Goal: Information Seeking & Learning: Learn about a topic

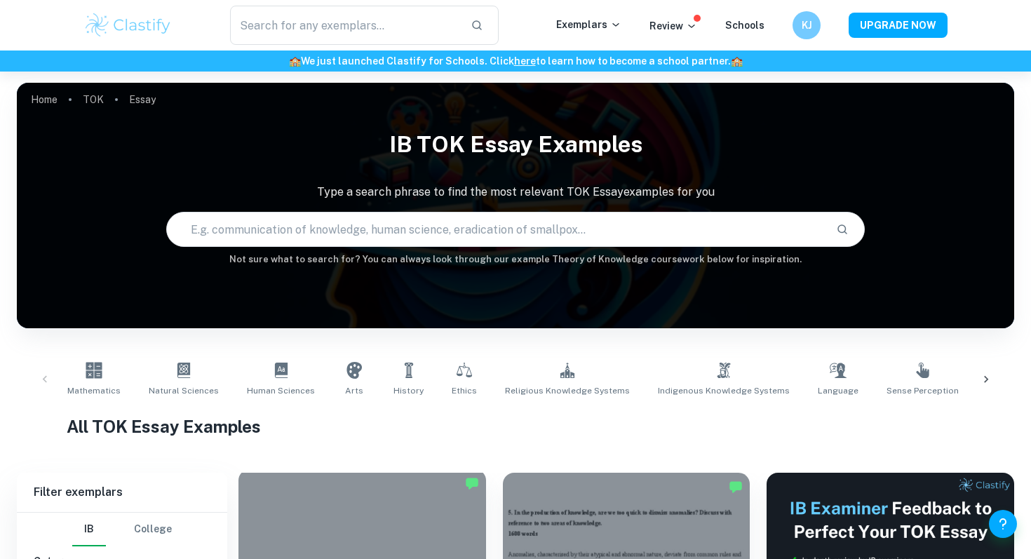
scroll to position [292, 0]
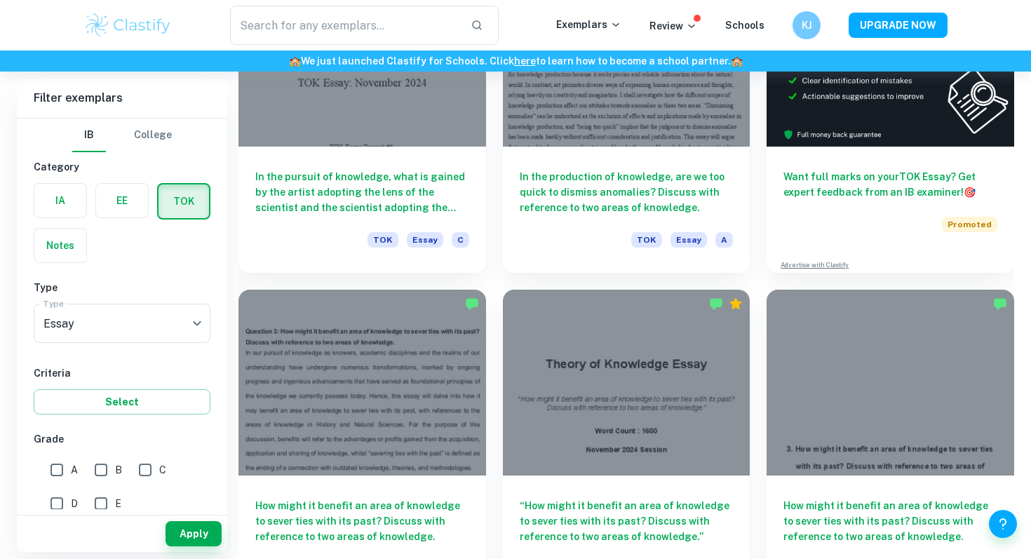
scroll to position [513, 0]
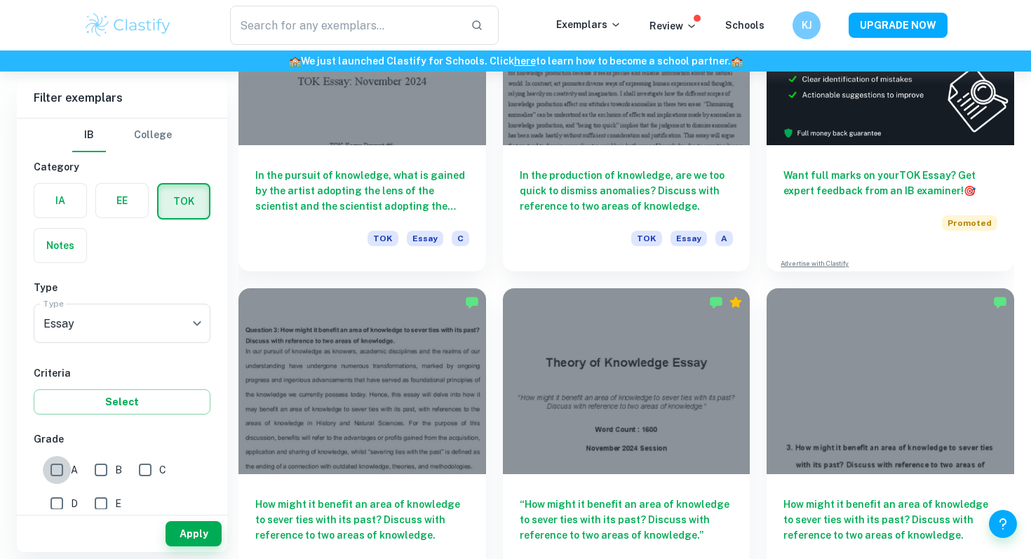
click at [60, 477] on input "A" at bounding box center [57, 470] width 28 height 28
checkbox input "true"
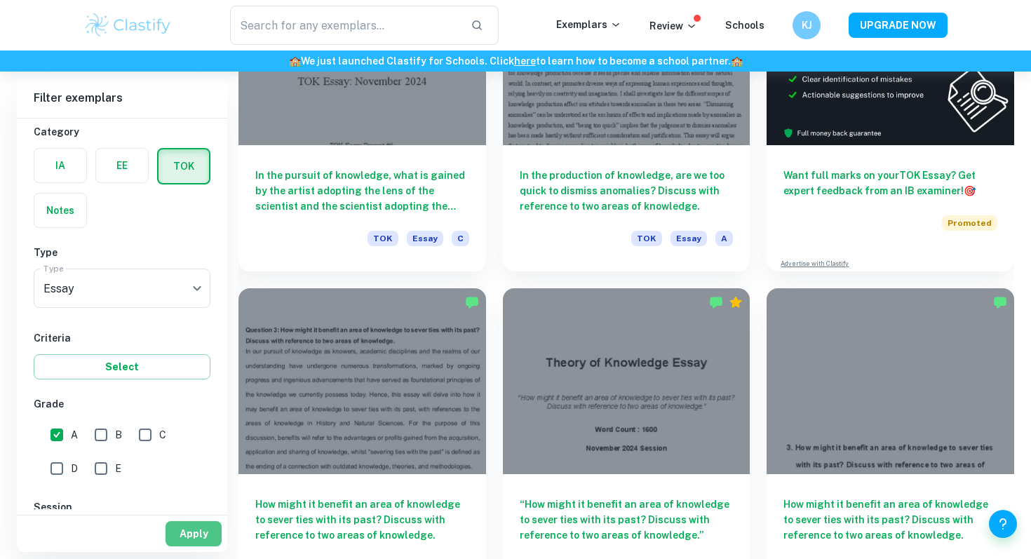
click at [208, 528] on button "Apply" at bounding box center [194, 533] width 56 height 25
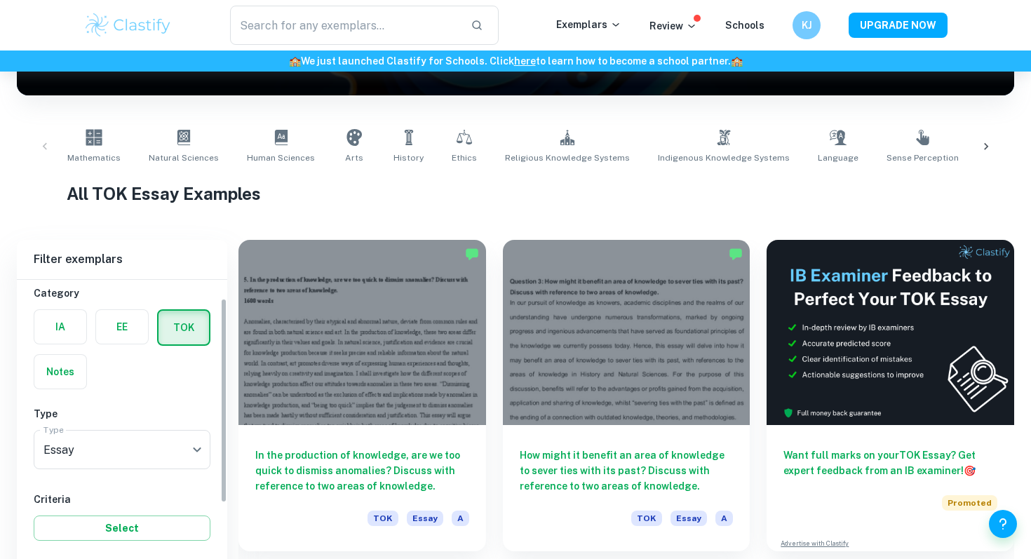
scroll to position [513, 0]
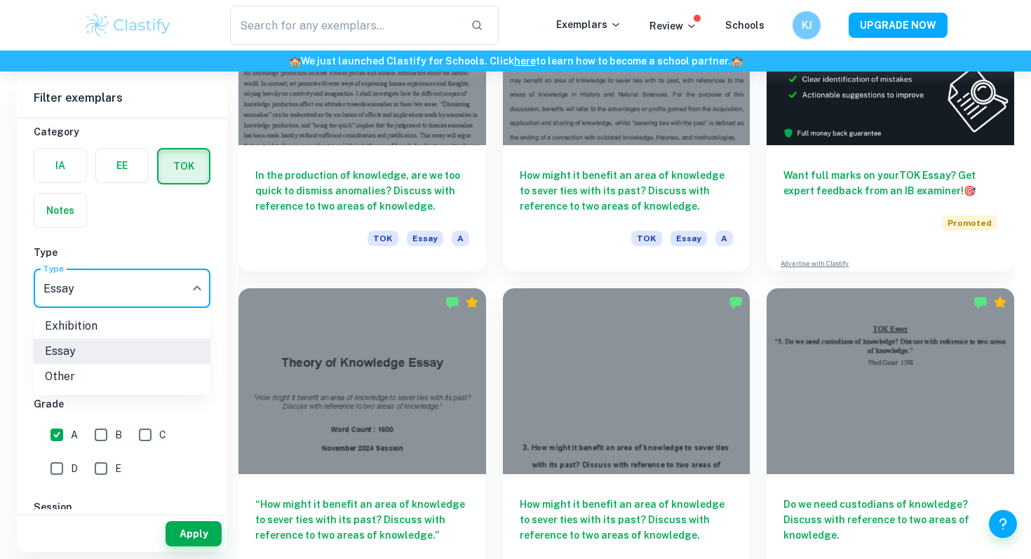
click at [178, 276] on div at bounding box center [515, 279] width 1031 height 559
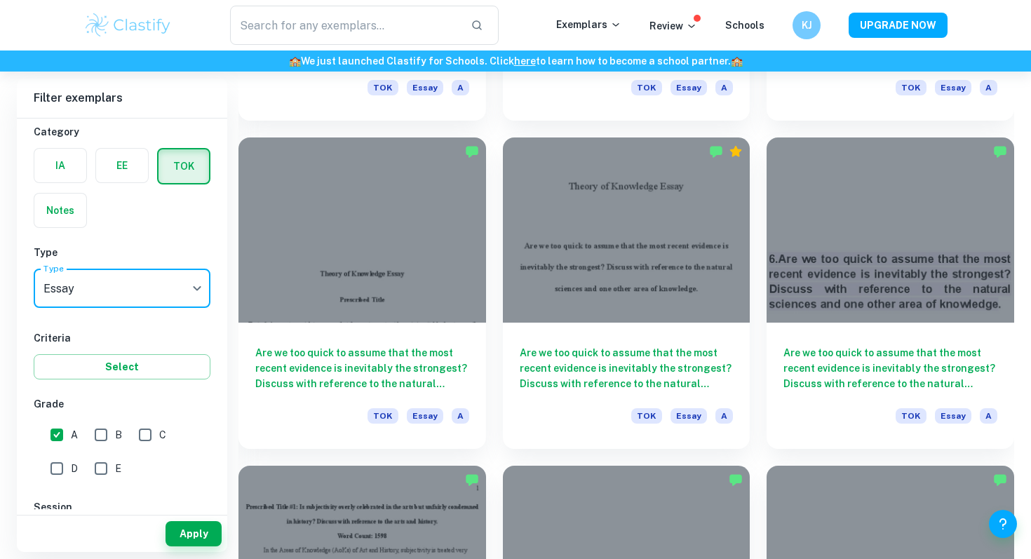
scroll to position [1651, 0]
